Goal: Task Accomplishment & Management: Manage account settings

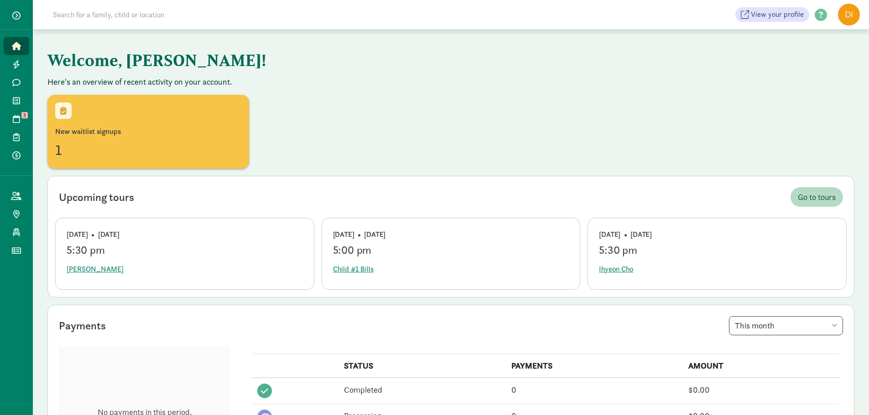
click at [91, 24] on div "View your profile HELP CENTER Welcome to the Kinside Help Center! Click the lin…" at bounding box center [451, 14] width 836 height 29
click at [90, 19] on input at bounding box center [175, 14] width 256 height 18
type input "l"
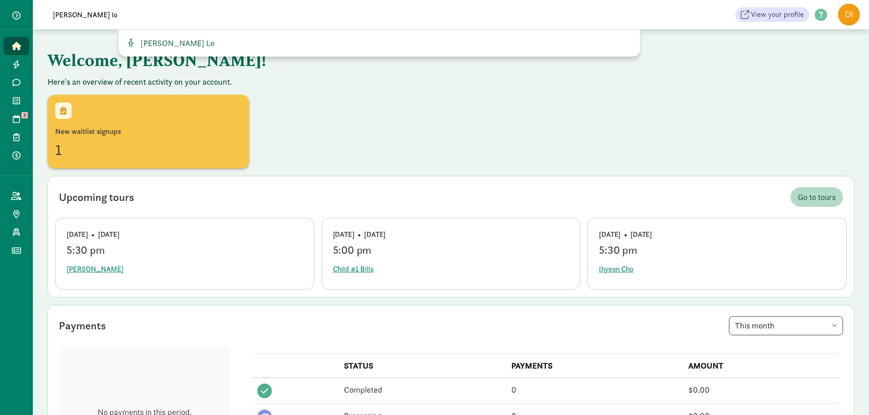
type input "[PERSON_NAME] lo"
click at [142, 46] on span "[PERSON_NAME] Lo" at bounding box center [176, 43] width 78 height 10
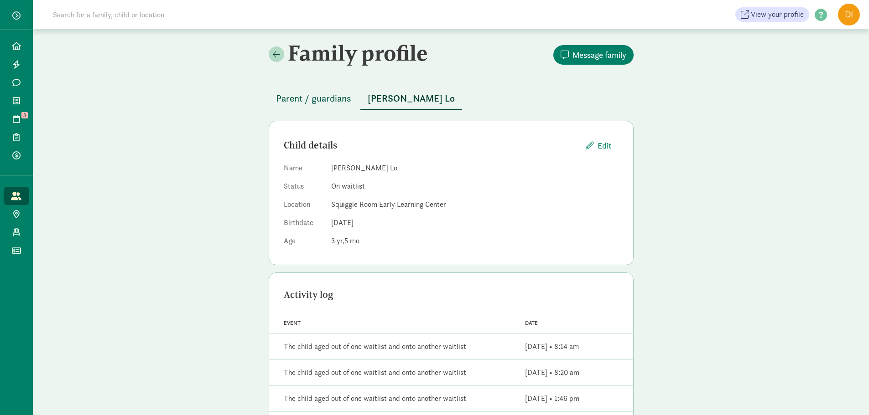
click at [288, 94] on span "Parent / guardians" at bounding box center [313, 98] width 75 height 15
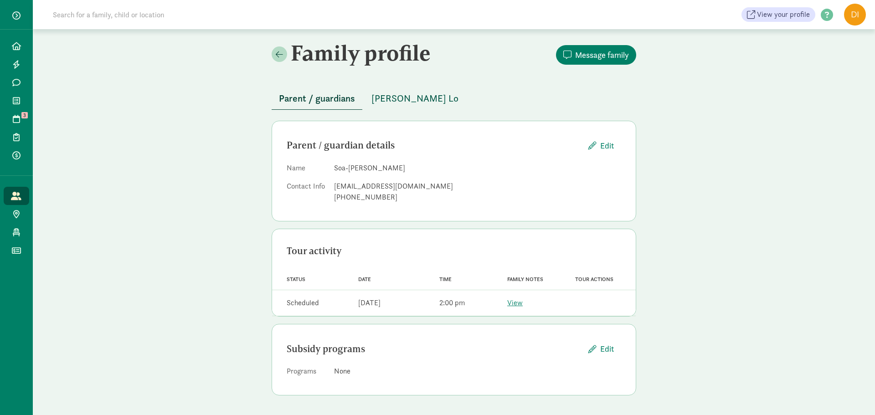
click at [394, 104] on span "[PERSON_NAME] Lo" at bounding box center [415, 98] width 87 height 15
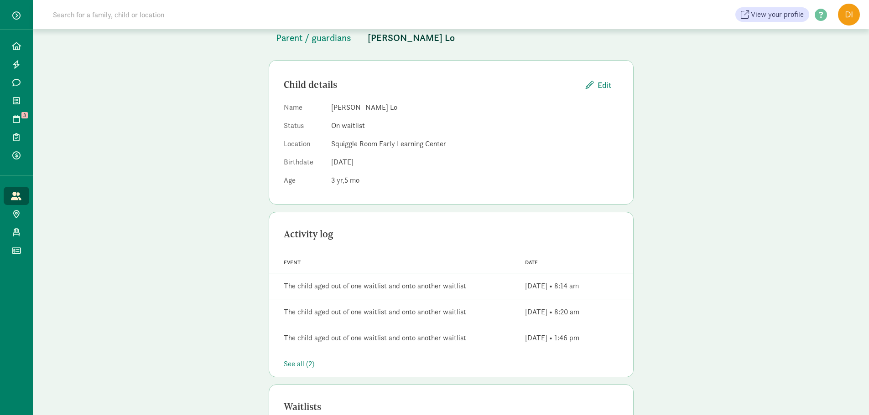
scroll to position [50, 0]
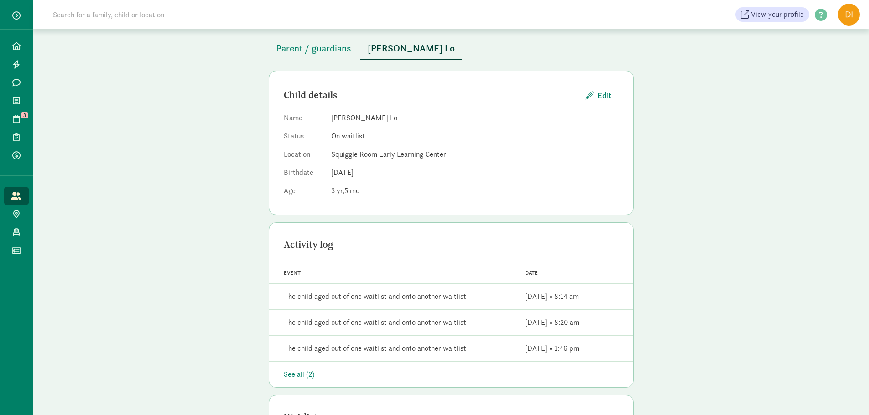
click at [298, 378] on div "See all (2)" at bounding box center [451, 374] width 335 height 11
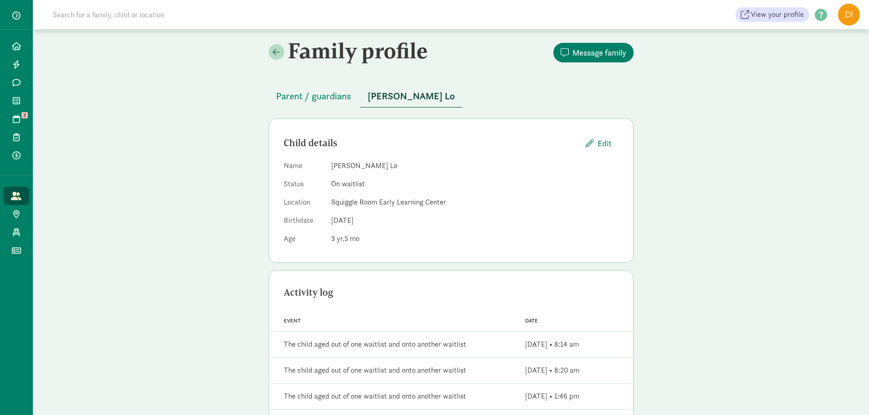
scroll to position [0, 0]
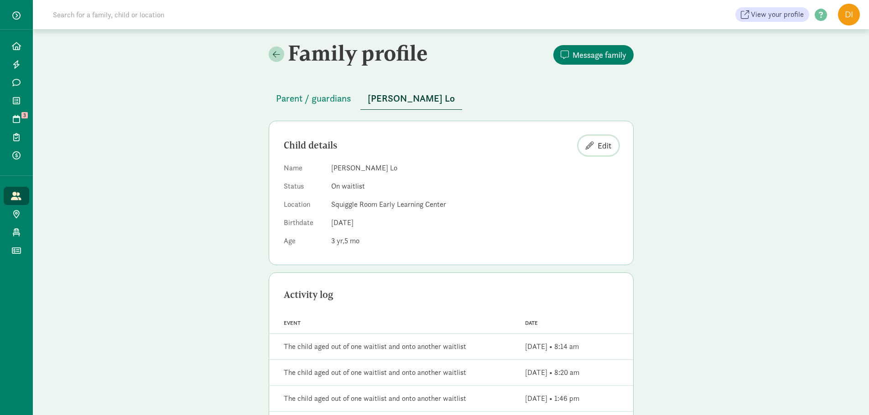
click at [597, 145] on span "Edit" at bounding box center [604, 146] width 14 height 12
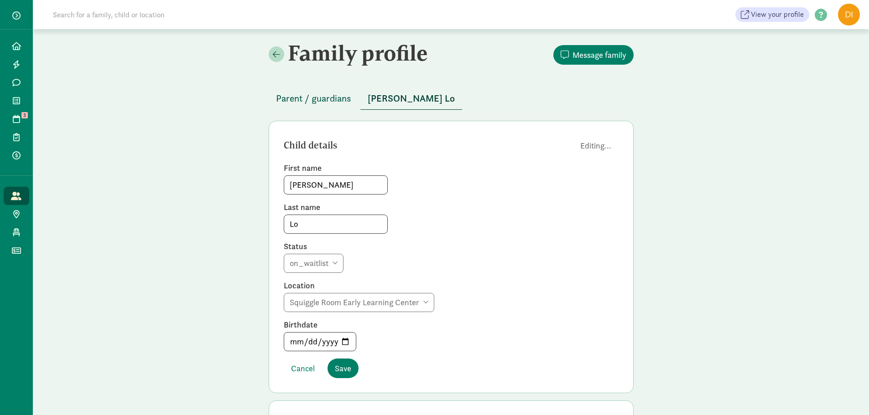
click at [313, 101] on span "Parent / guardians" at bounding box center [313, 98] width 75 height 15
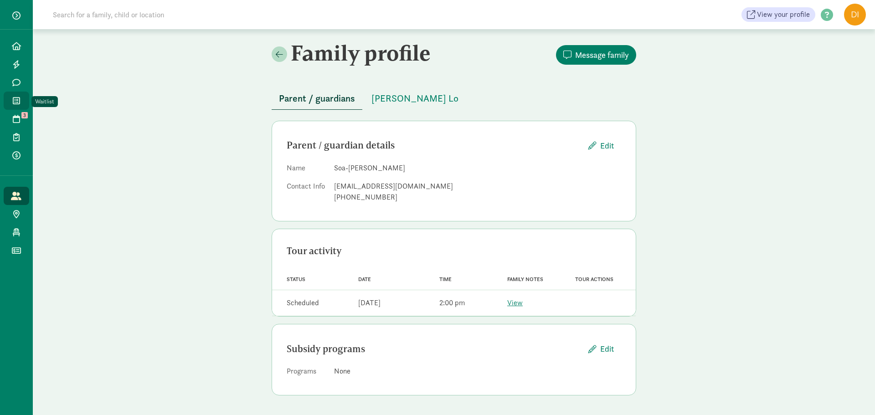
click at [14, 100] on icon at bounding box center [16, 101] width 7 height 8
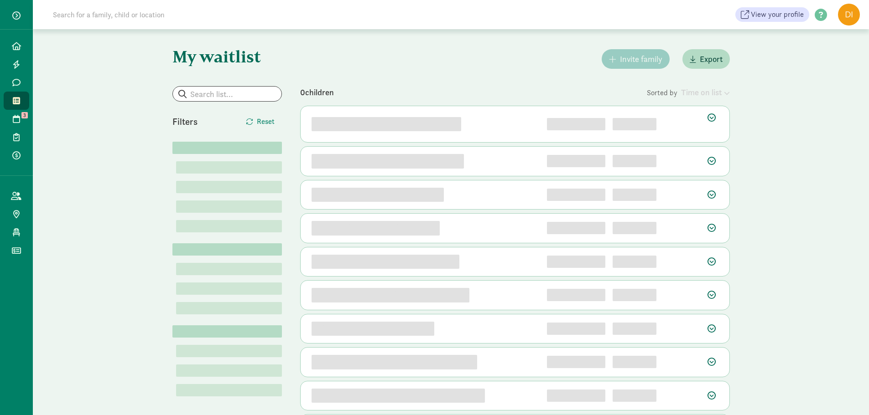
click at [192, 16] on input at bounding box center [175, 14] width 256 height 18
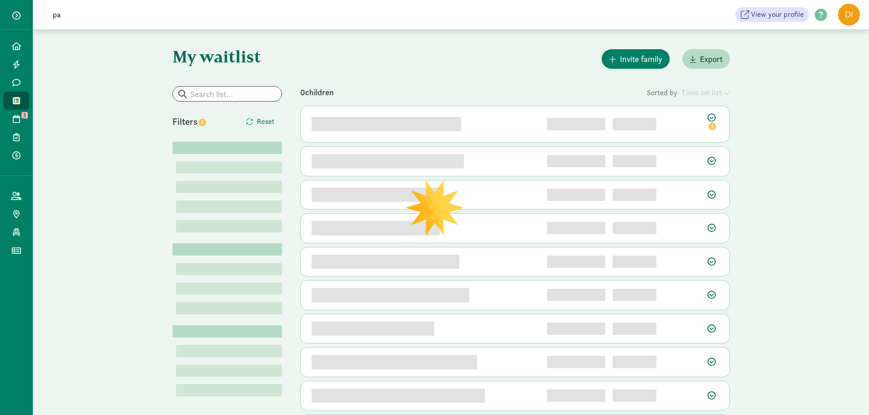
type input "p"
click at [229, 94] on input "search" at bounding box center [227, 94] width 109 height 15
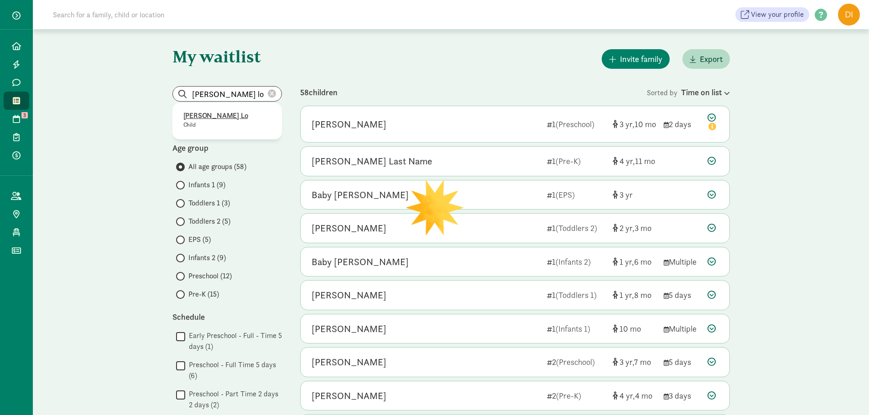
click at [192, 117] on p "Parker Lo" at bounding box center [227, 115] width 88 height 11
type input "Parker Lo"
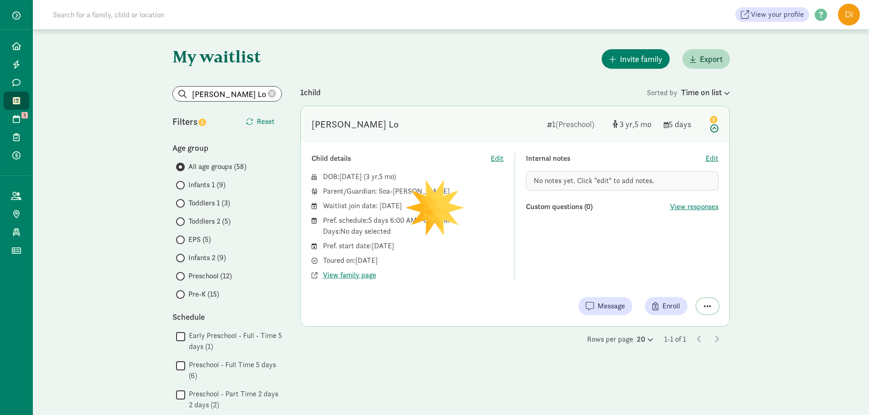
click at [710, 305] on span "button" at bounding box center [707, 306] width 7 height 8
click at [648, 283] on div "Remove from list" at bounding box center [675, 283] width 71 height 11
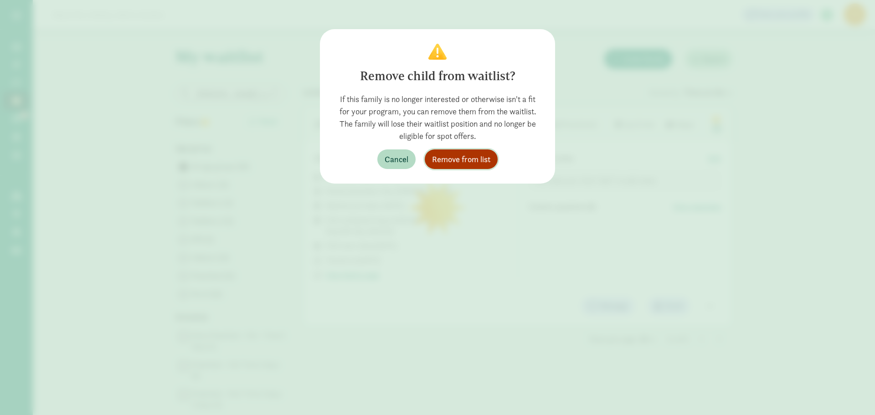
click at [467, 159] on span "Remove from list" at bounding box center [461, 159] width 58 height 12
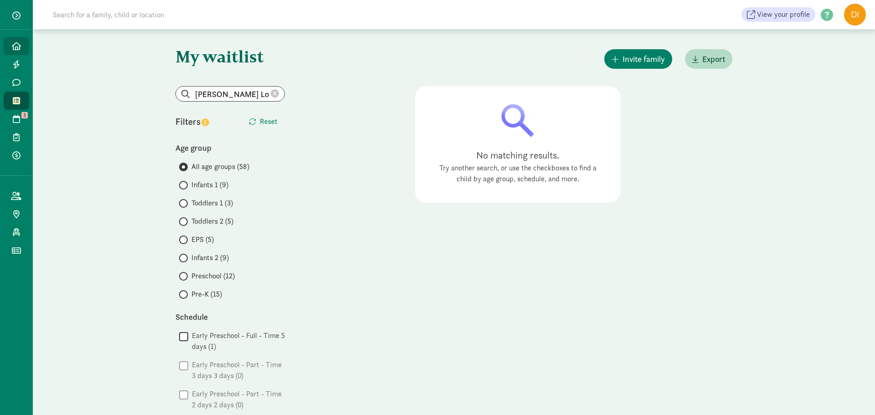
click at [20, 45] on icon at bounding box center [16, 46] width 9 height 8
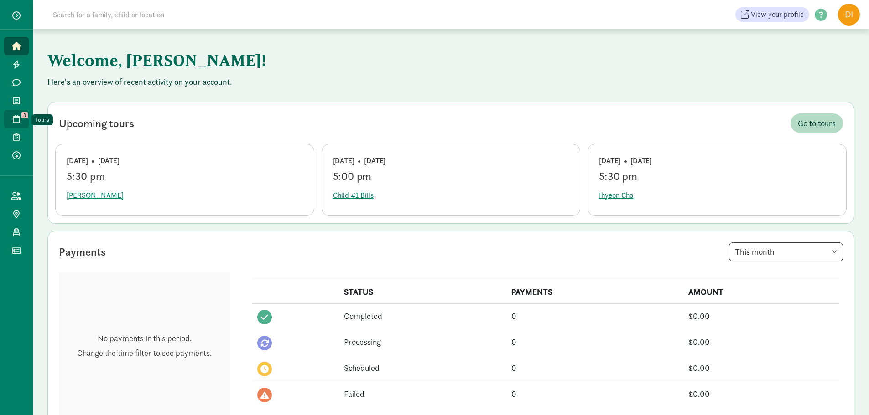
click at [12, 119] on span at bounding box center [16, 119] width 10 height 8
